Goal: Task Accomplishment & Management: Manage account settings

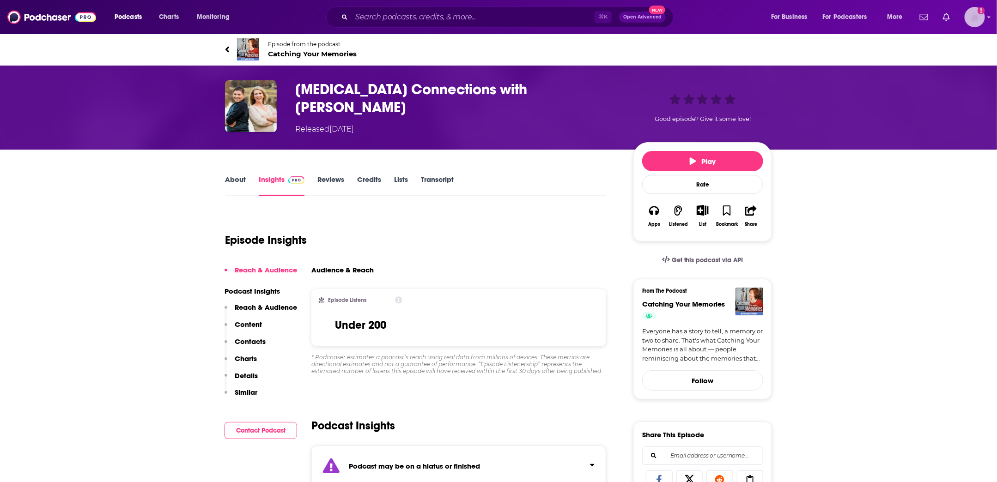
click at [983, 12] on icon "Add a profile image" at bounding box center [980, 10] width 7 height 7
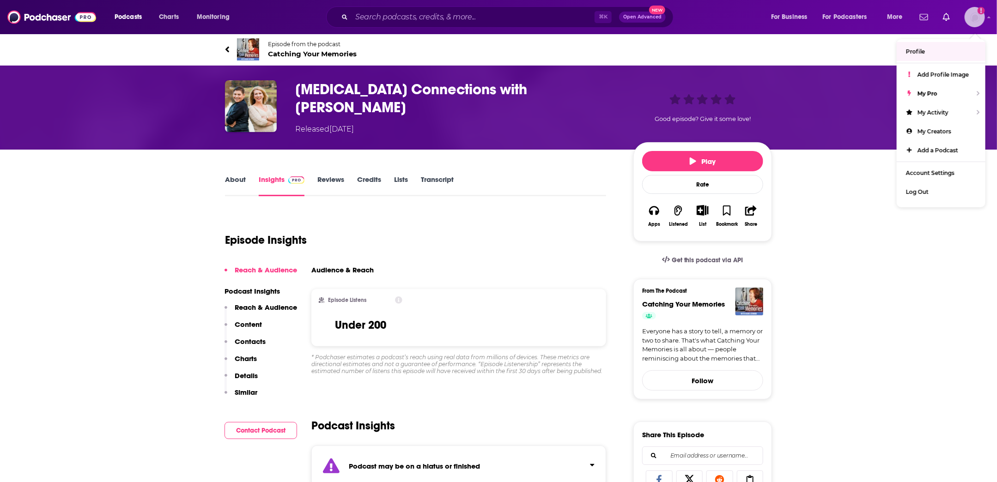
click at [922, 48] on span "Profile" at bounding box center [915, 51] width 19 height 7
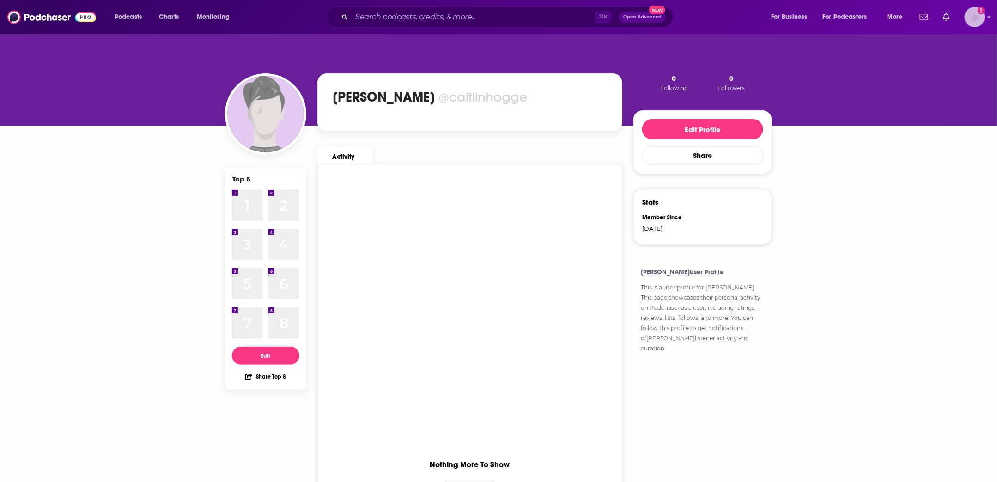
click at [979, 17] on img "Logged in as caitlinhogge" at bounding box center [974, 17] width 20 height 20
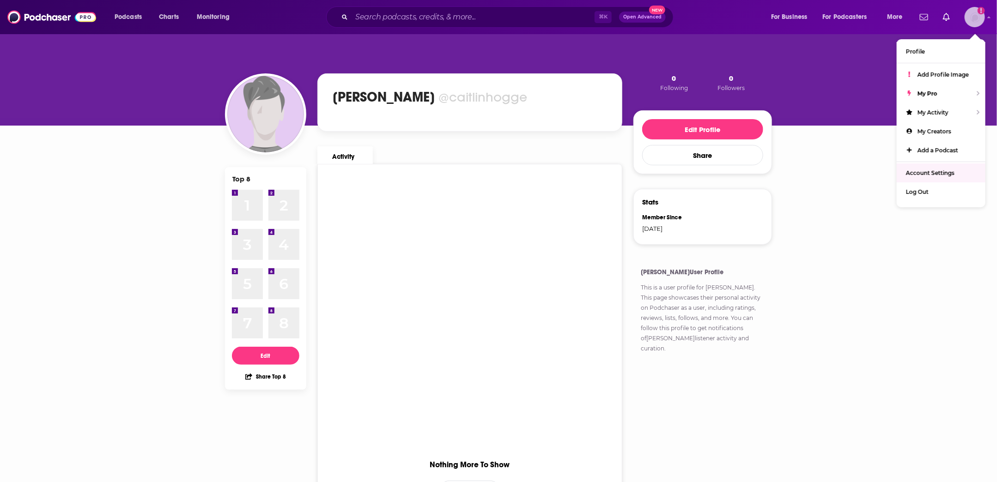
click at [935, 169] on span "Account Settings" at bounding box center [930, 172] width 48 height 7
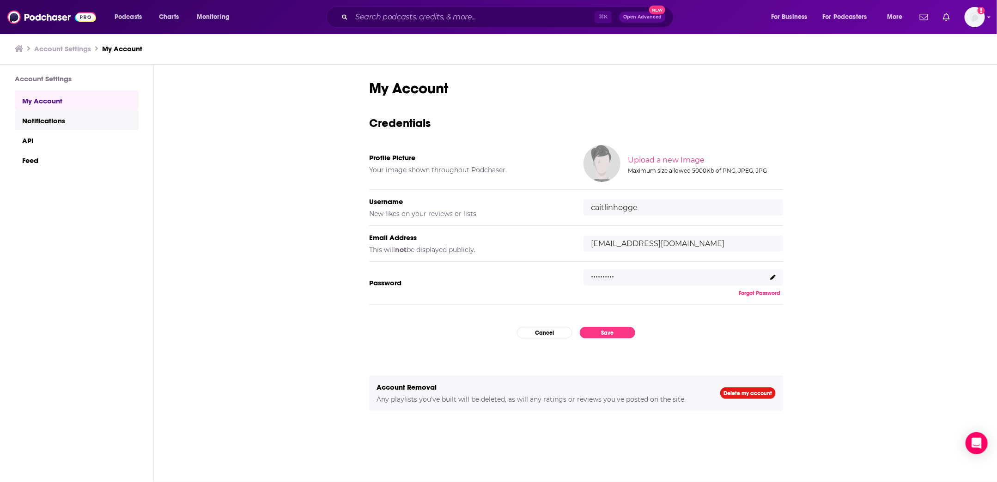
click at [54, 121] on link "Notifications" at bounding box center [77, 120] width 124 height 20
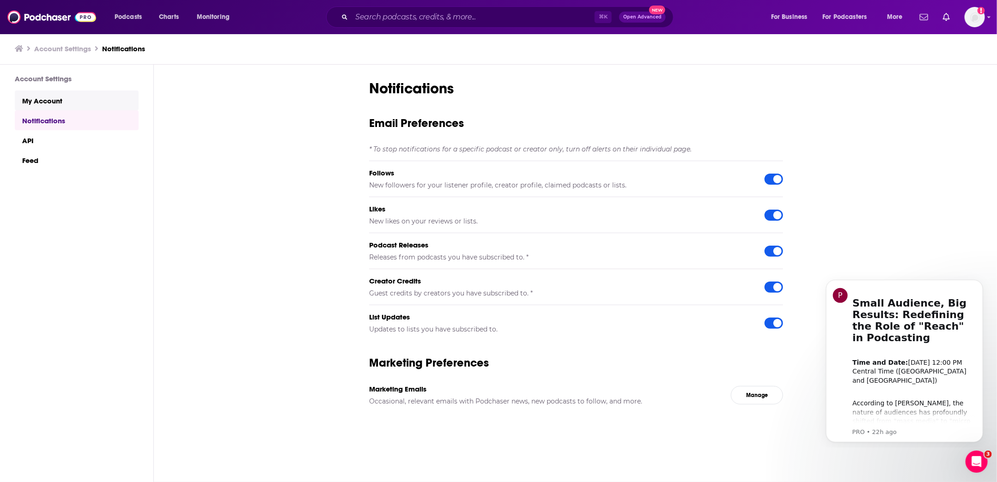
click at [42, 105] on link "My Account" at bounding box center [77, 101] width 124 height 20
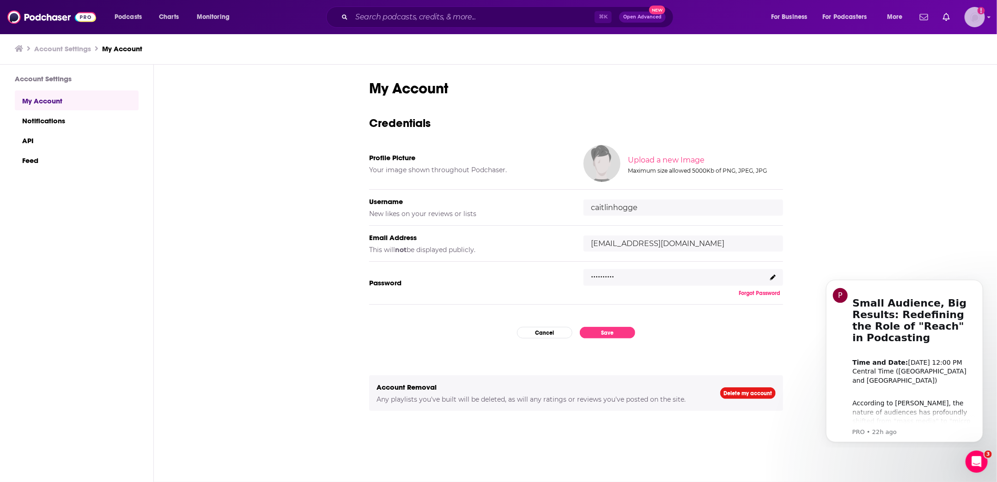
click at [968, 18] on img "Logged in as caitlinhogge" at bounding box center [974, 17] width 20 height 20
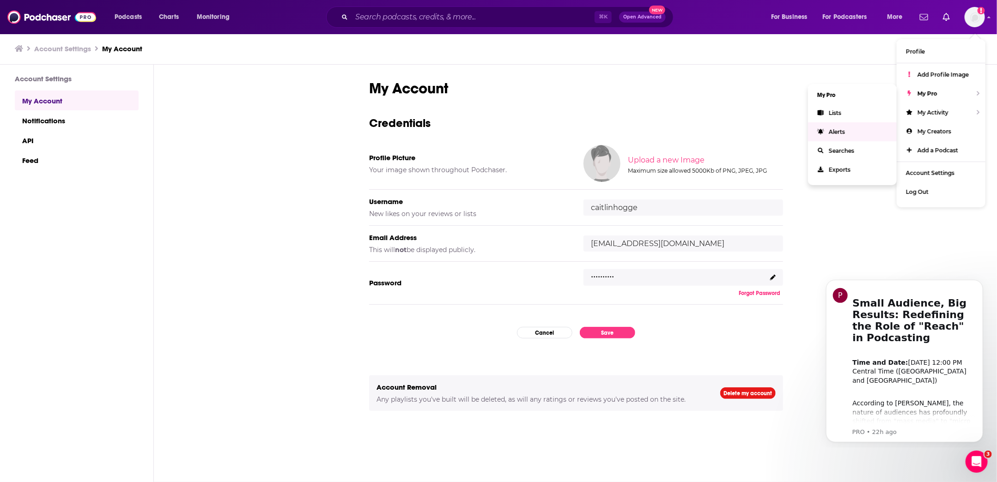
click at [834, 93] on li "My Pro" at bounding box center [852, 95] width 89 height 17
click at [939, 131] on span "My Creators" at bounding box center [934, 131] width 34 height 7
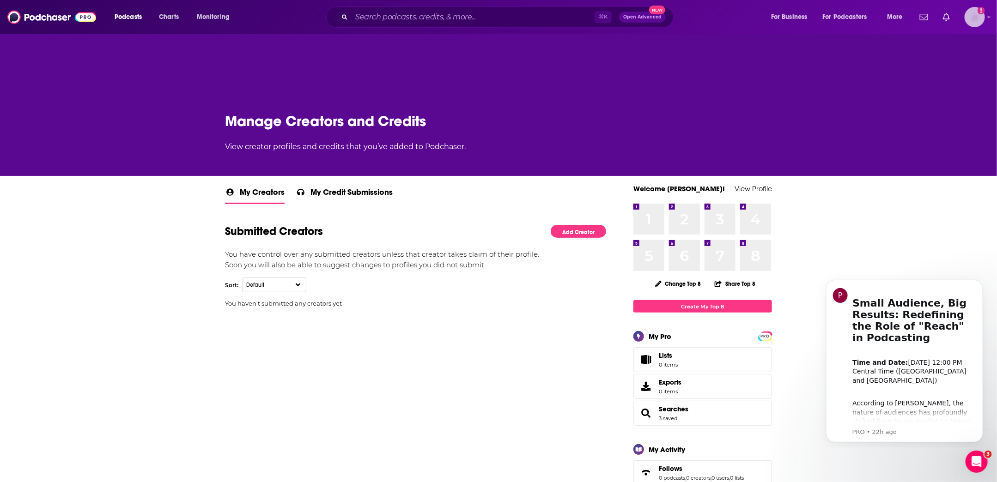
click at [980, 10] on icon "Add a profile image" at bounding box center [981, 10] width 2 height 5
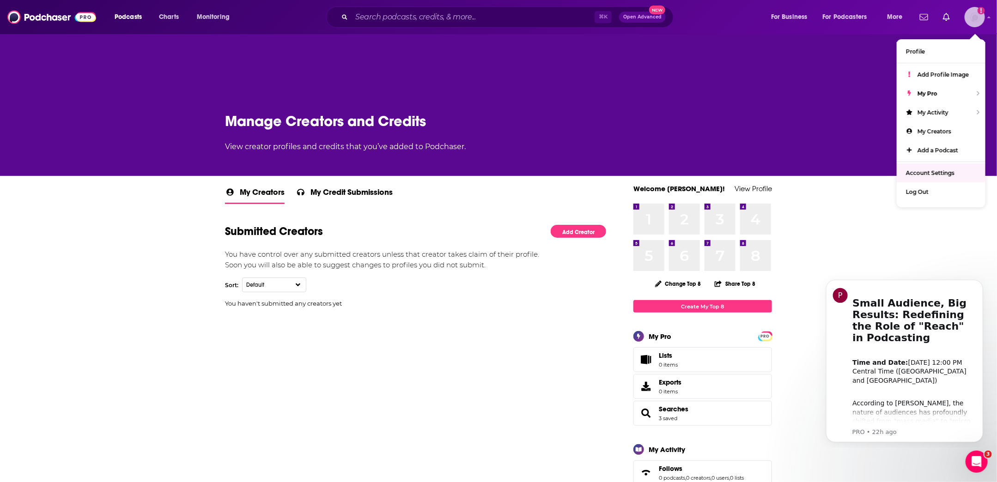
click at [937, 167] on link "Account Settings" at bounding box center [940, 172] width 89 height 19
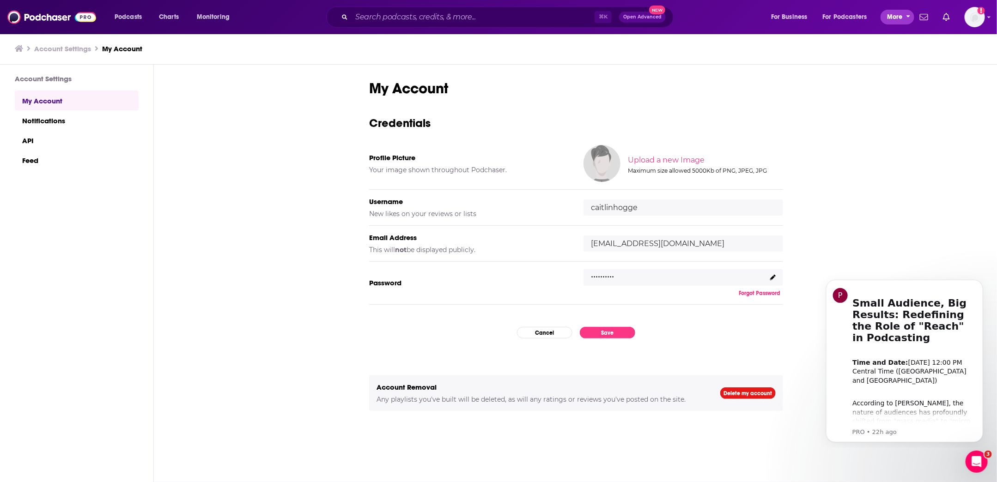
click at [895, 19] on span "More" at bounding box center [895, 17] width 16 height 13
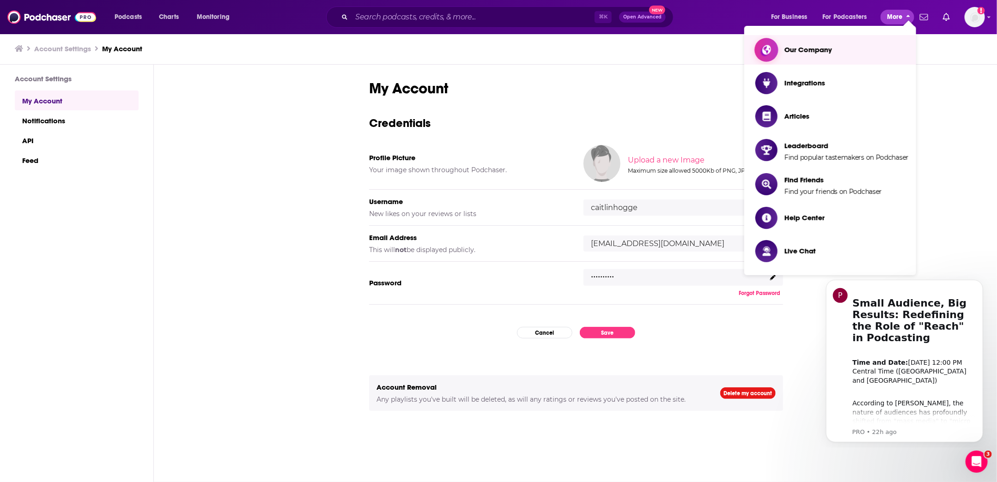
click at [825, 52] on span "Our Company" at bounding box center [808, 49] width 48 height 9
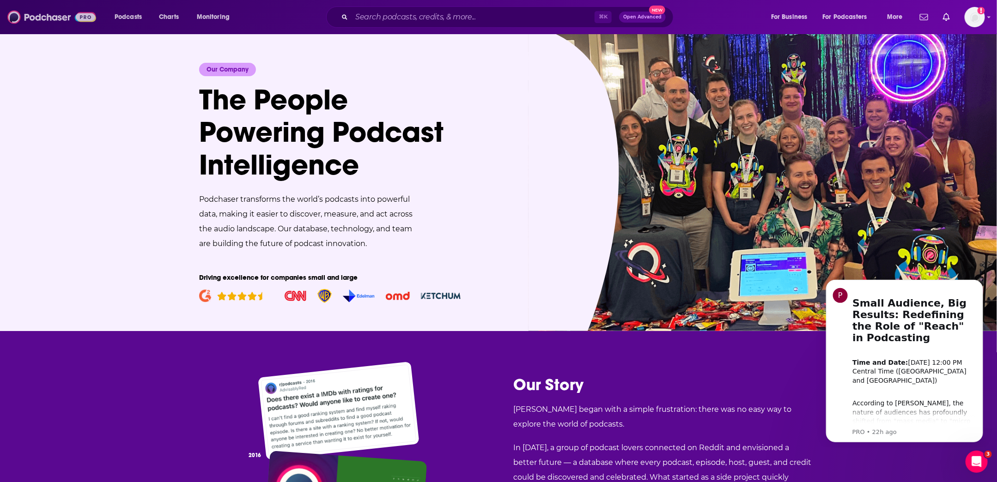
click at [48, 12] on img at bounding box center [51, 17] width 89 height 18
